Goal: Information Seeking & Learning: Learn about a topic

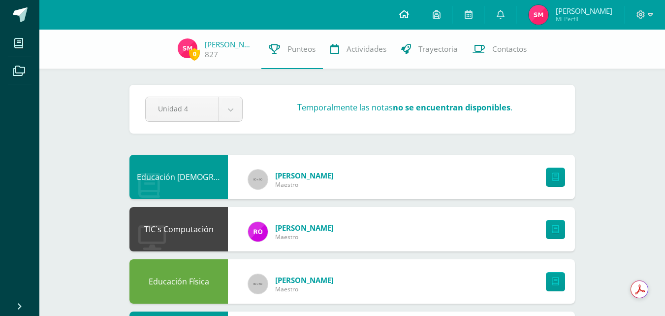
click at [409, 12] on icon at bounding box center [404, 14] width 10 height 9
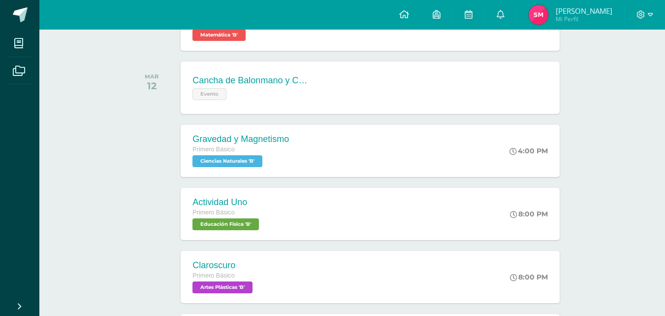
scroll to position [385, 0]
click at [347, 92] on div "Cancha de Balonmano y Contenido Evento Cancha de Balonmano y Contenido Evento C…" at bounding box center [370, 88] width 383 height 53
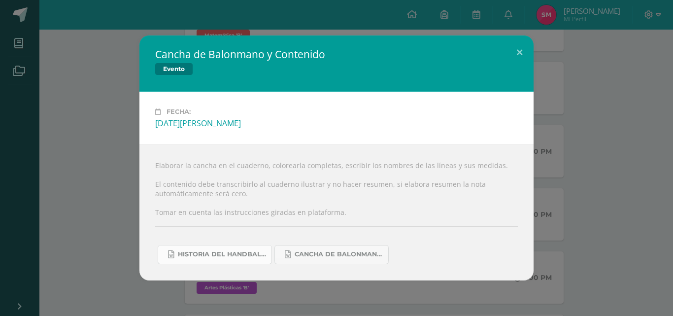
click at [249, 254] on span "Historia del handball.docx" at bounding box center [222, 254] width 89 height 8
click at [325, 250] on span "Cancha de Balonmano.docx" at bounding box center [338, 254] width 89 height 8
click at [521, 53] on button at bounding box center [519, 51] width 28 height 33
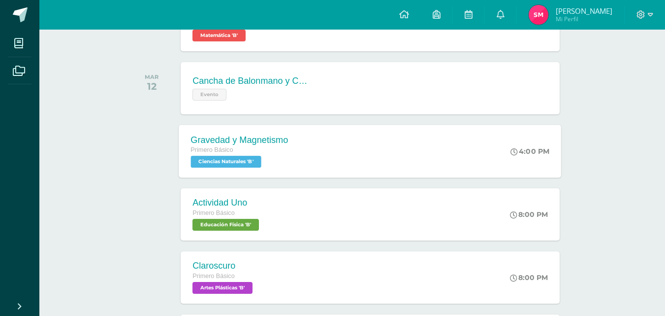
click at [366, 155] on div "Gravedad y Magnetismo Primero Básico Ciencias Naturales 'B' 4:00 PM Gravedad y …" at bounding box center [370, 151] width 383 height 53
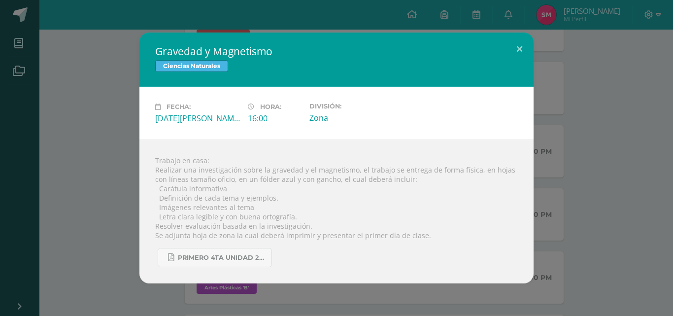
click at [93, 145] on div "Gravedad y Magnetismo Ciencias Naturales Fecha: [DATE][PERSON_NAME] Hora: 16:00…" at bounding box center [336, 158] width 665 height 251
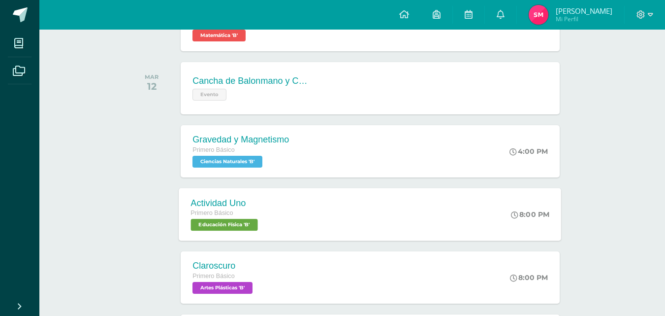
click at [256, 206] on div "Actividad Uno" at bounding box center [225, 202] width 69 height 10
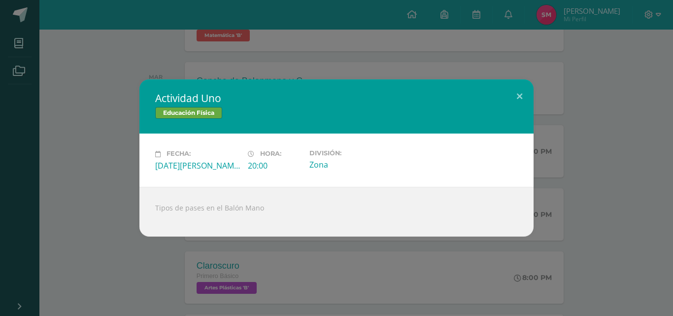
click at [115, 165] on div "Actividad Uno Educación Física Fecha: [DATE][PERSON_NAME] Hora: 20:00 División:…" at bounding box center [336, 157] width 665 height 157
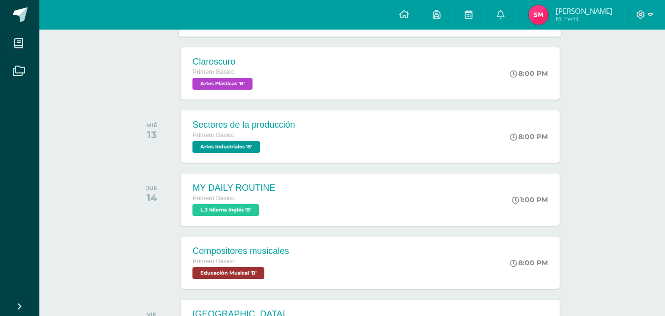
scroll to position [593, 0]
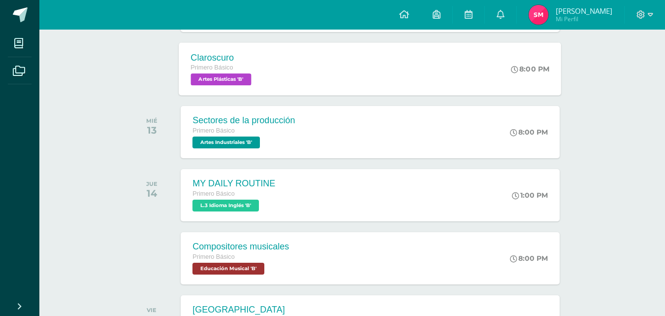
click at [278, 61] on div "Claroscuro Primero Básico Artes Plásticas 'B' 8:00 PM [GEOGRAPHIC_DATA] Artes P…" at bounding box center [370, 68] width 383 height 53
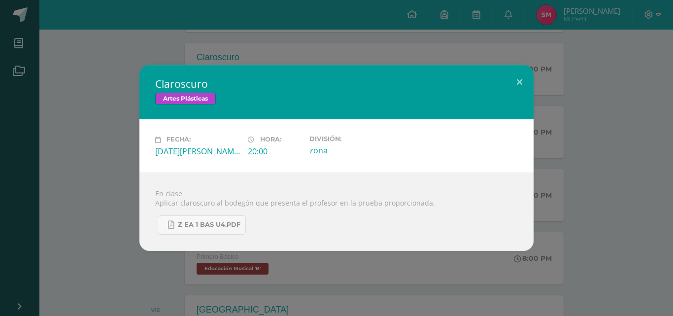
click at [123, 134] on div "Claroscuro Artes Plásticas Fecha: [DATE][PERSON_NAME] Hora: 20:00 División: zona" at bounding box center [336, 157] width 665 height 185
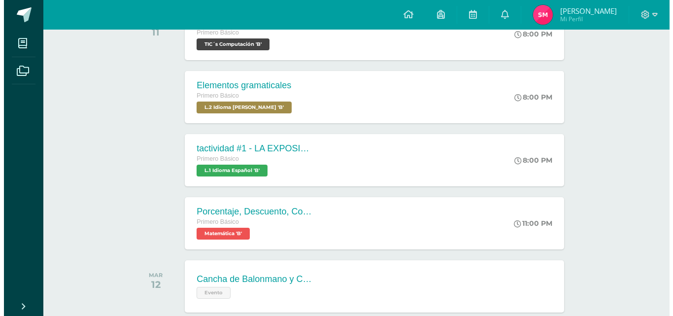
scroll to position [186, 0]
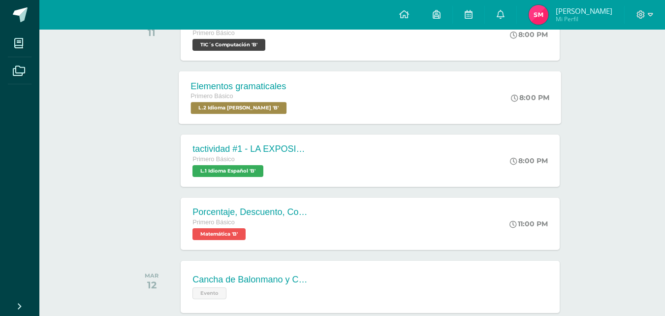
click at [287, 96] on div "Primero Básico" at bounding box center [240, 96] width 98 height 11
